Goal: Find specific page/section: Find specific page/section

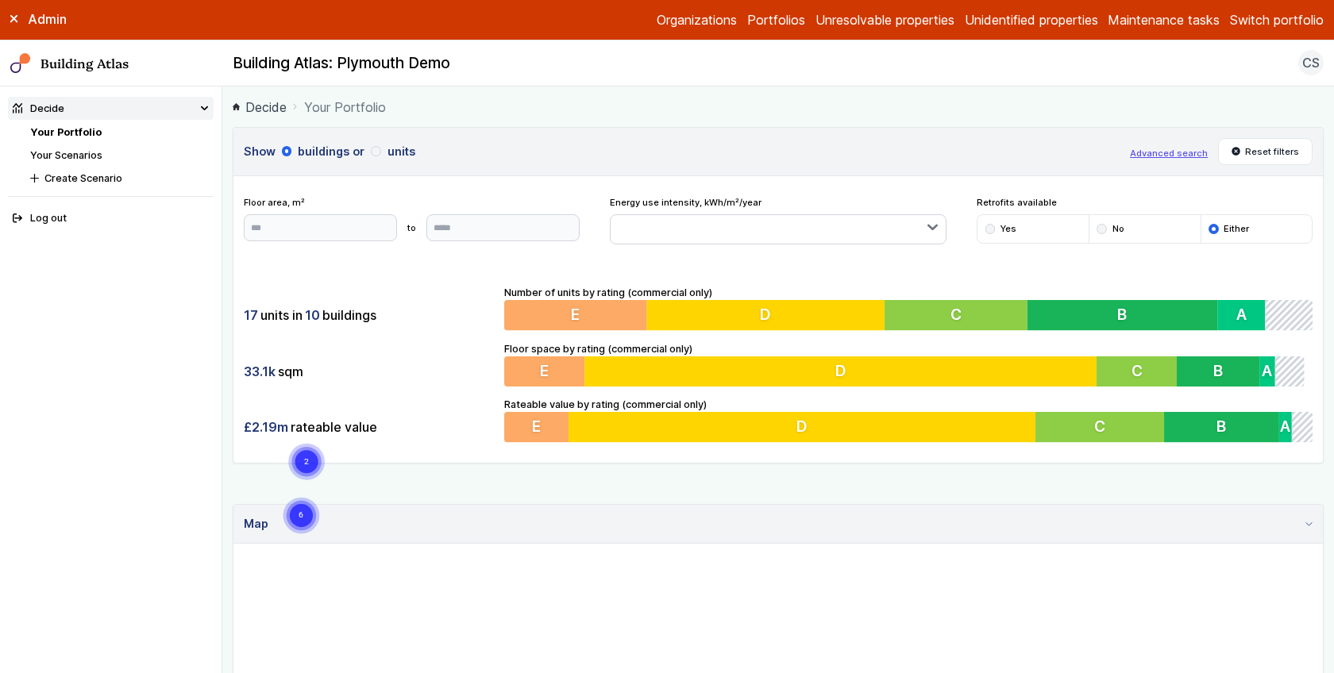
click at [230, 276] on main "Decide Your Portfolio Show buildings or units Advanced search Reset filters Flo…" at bounding box center [778, 380] width 1112 height 587
click at [226, 282] on main "Decide Your Portfolio Show buildings or units Advanced search Reset filters Flo…" at bounding box center [778, 380] width 1112 height 587
click at [75, 133] on link "Your Portfolio" at bounding box center [65, 132] width 71 height 12
click at [230, 248] on main "Decide Your Portfolio Show buildings or units Advanced search Reset filters Flo…" at bounding box center [778, 380] width 1112 height 587
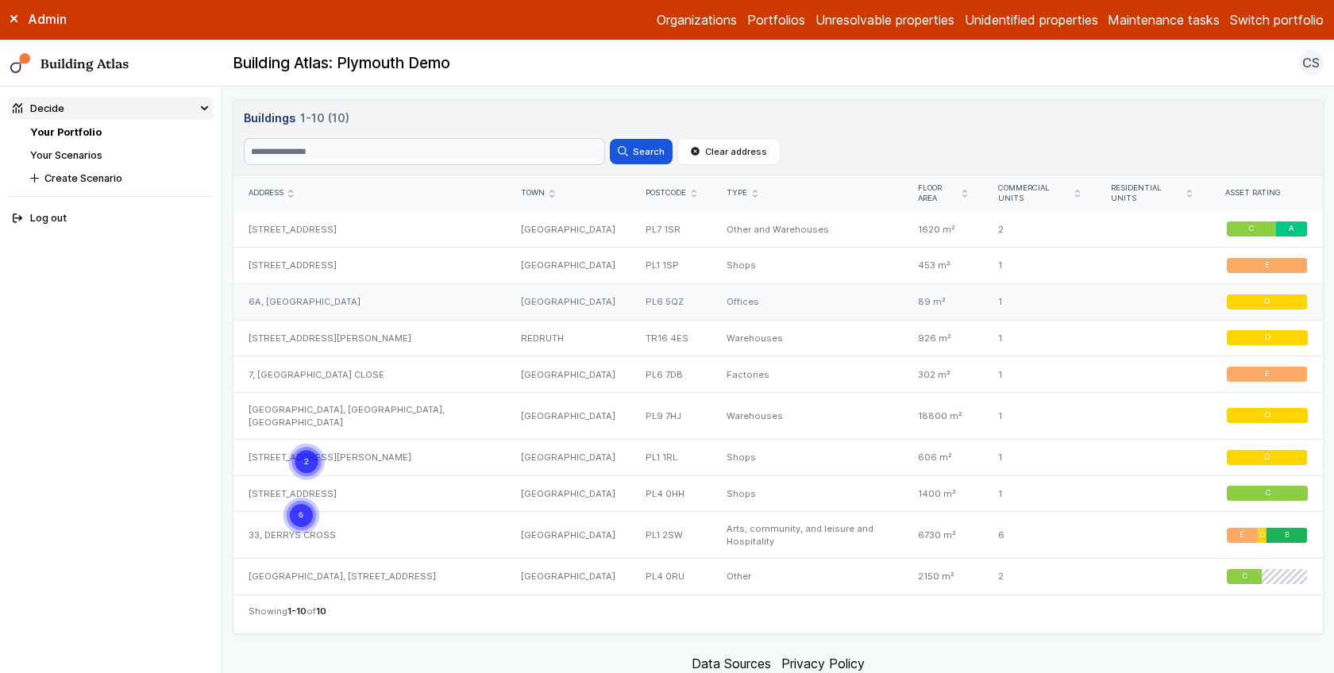
scroll to position [710, 0]
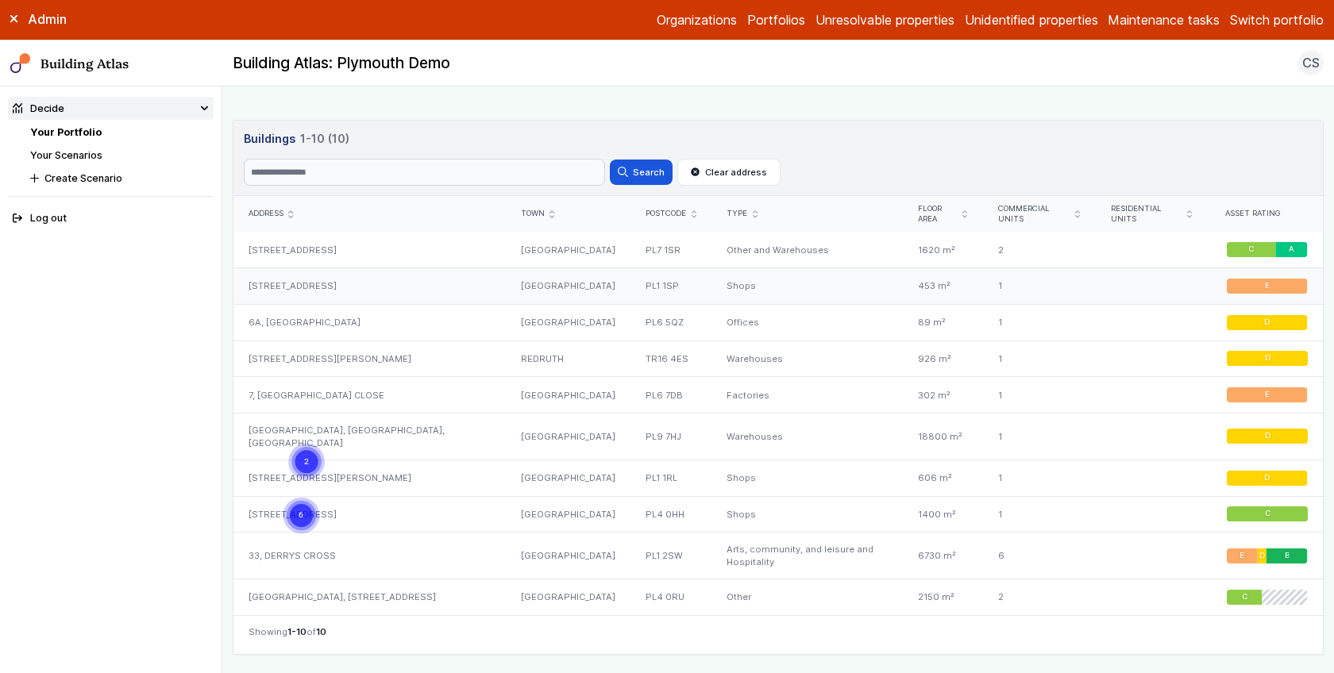
click at [430, 273] on div "[STREET_ADDRESS]" at bounding box center [369, 286] width 272 height 37
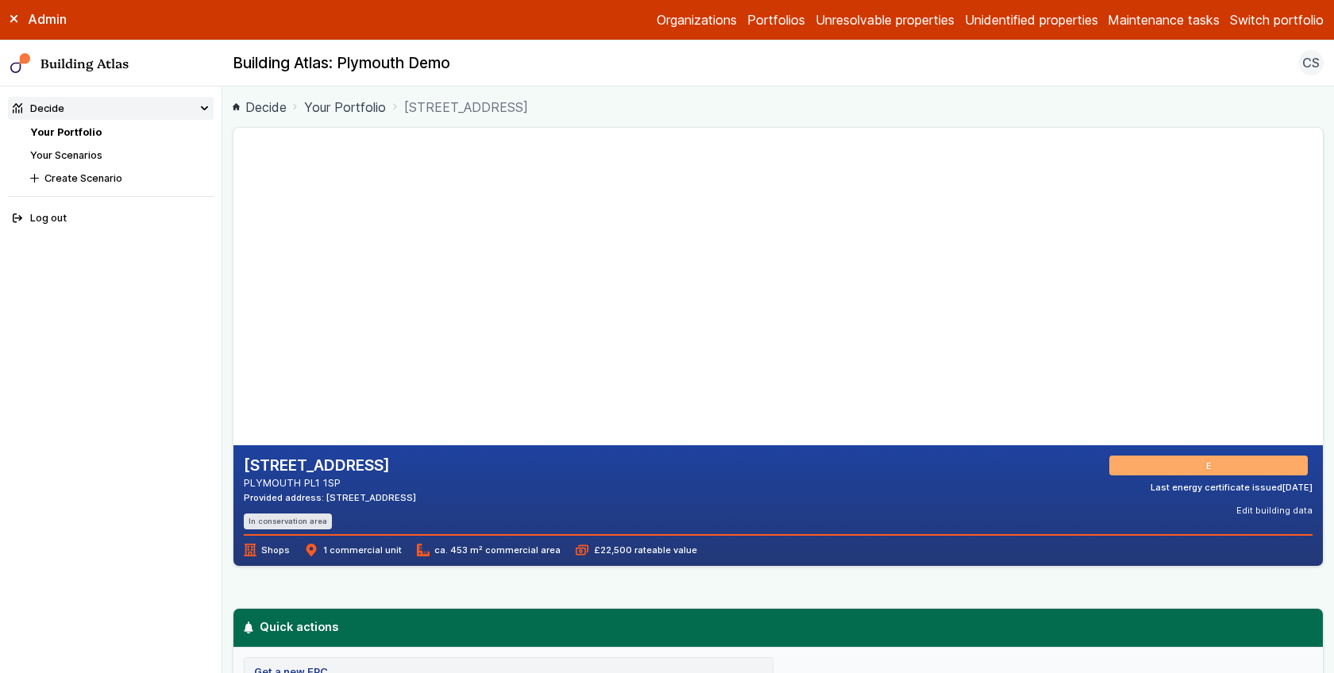
click at [225, 318] on main "Decide Your Portfolio [STREET_ADDRESS] [STREET_ADDRESS] PLYMOUTH PL1 1SP Provid…" at bounding box center [778, 380] width 1112 height 587
click at [223, 307] on main "Decide Your Portfolio [STREET_ADDRESS] [STREET_ADDRESS] PLYMOUTH PL1 1SP Provid…" at bounding box center [778, 380] width 1112 height 587
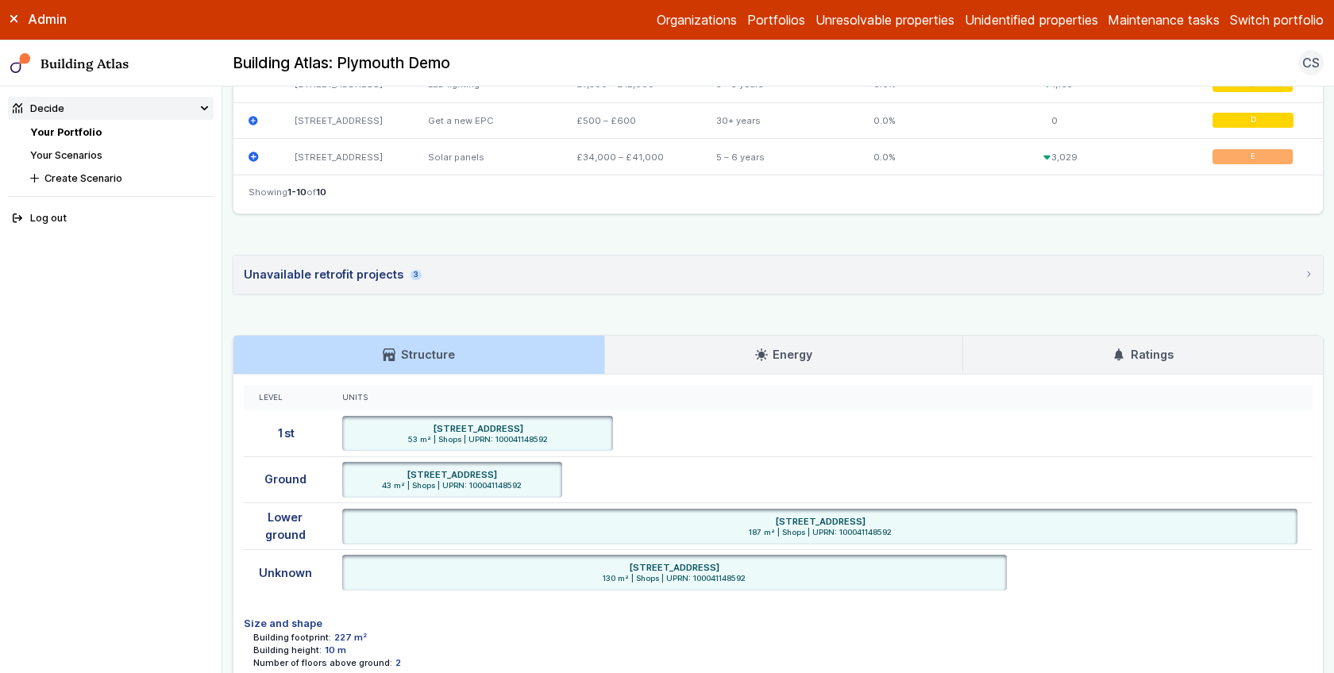
scroll to position [1244, 0]
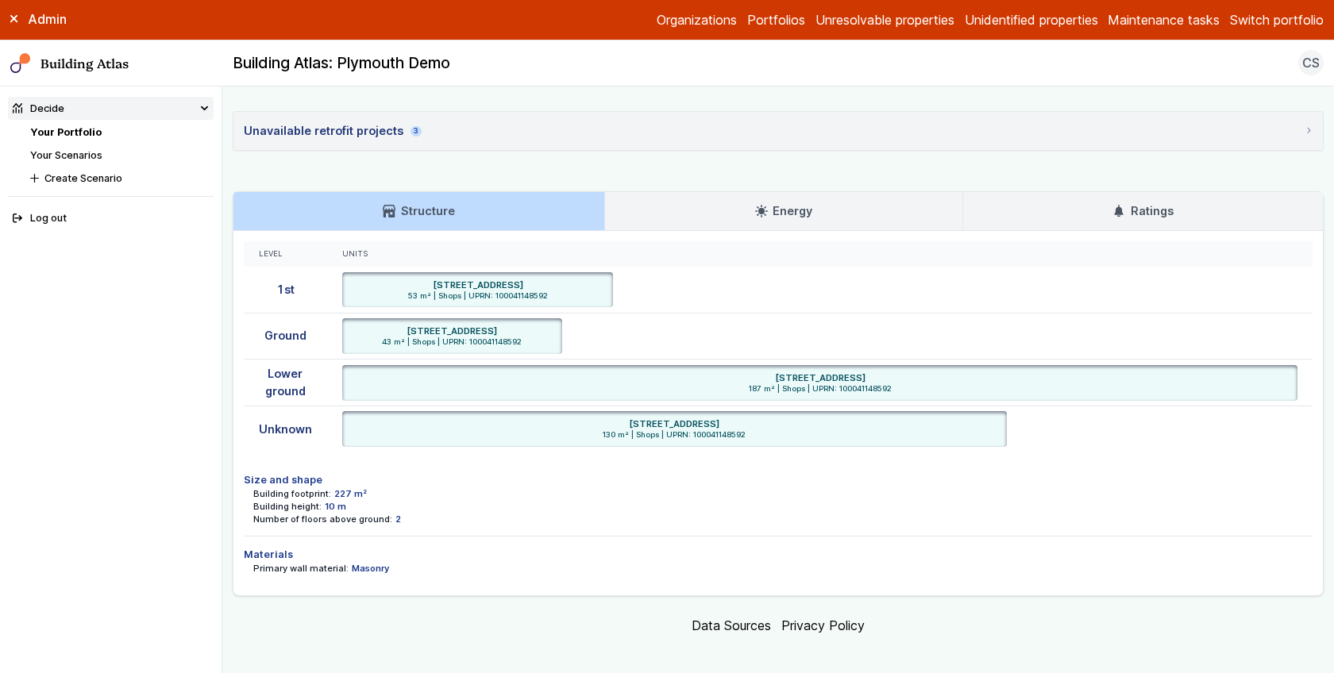
click at [733, 212] on link "Energy" at bounding box center [783, 211] width 357 height 38
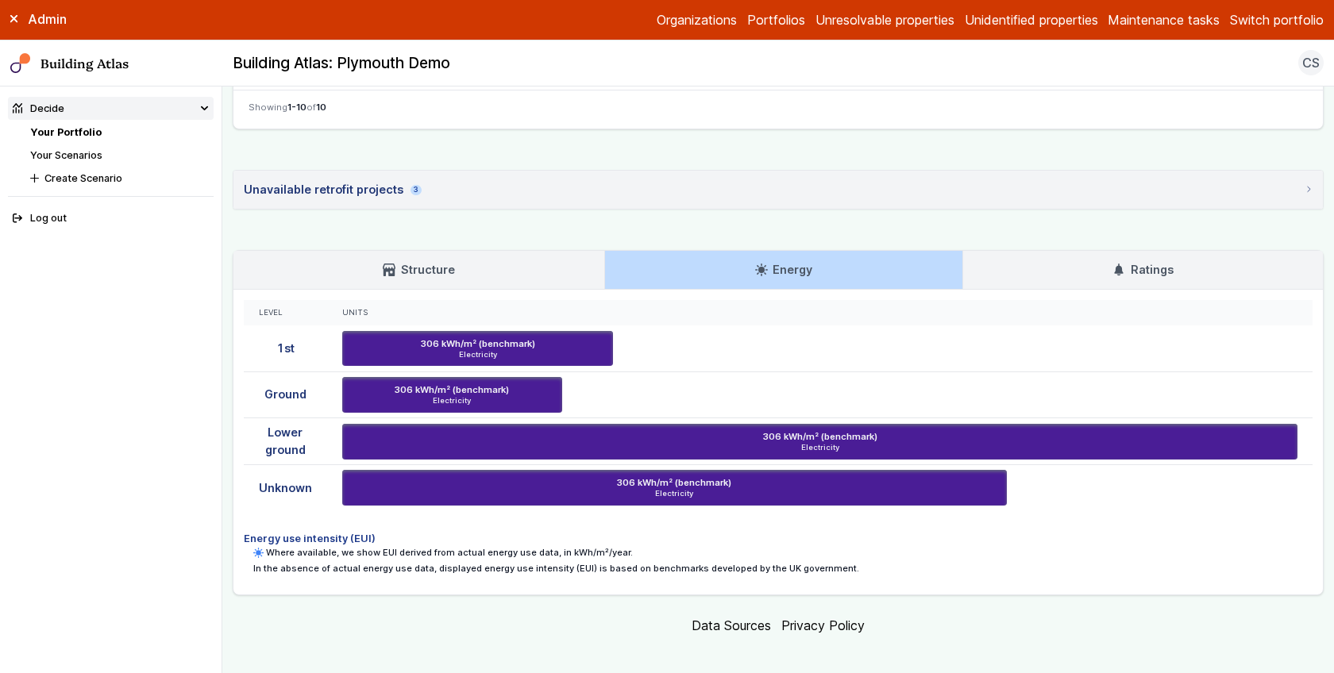
click at [525, 251] on link "Structure" at bounding box center [418, 270] width 371 height 38
